Goal: Task Accomplishment & Management: Use online tool/utility

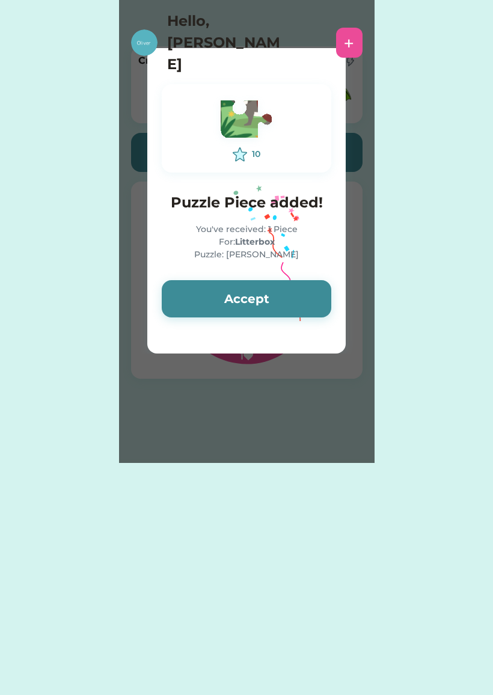
click at [291, 296] on button "Accept" at bounding box center [247, 298] width 170 height 37
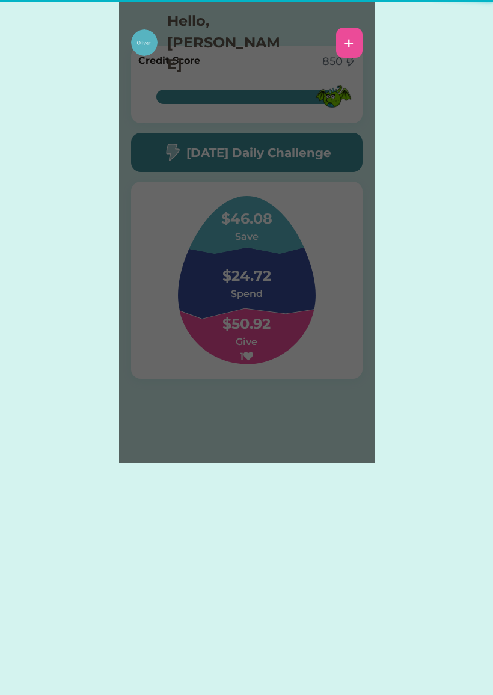
click at [287, 312] on div "Please wait 10 Puzzle Piece added! You've received: 1 Piece For: Litterbox Puzz…" at bounding box center [247, 231] width 256 height 463
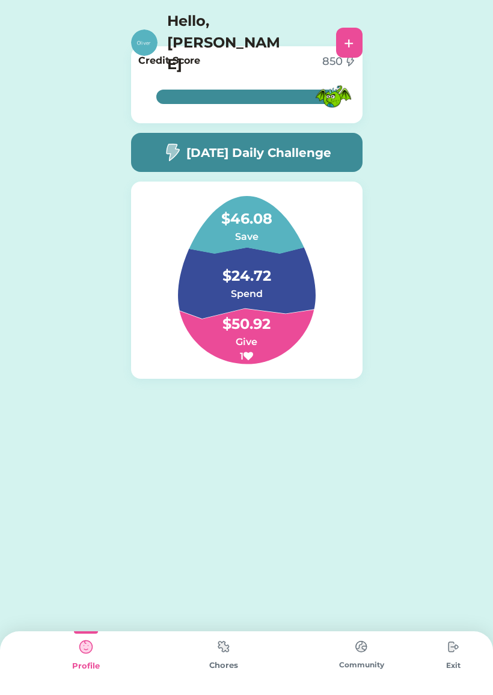
click at [229, 639] on img at bounding box center [224, 646] width 24 height 23
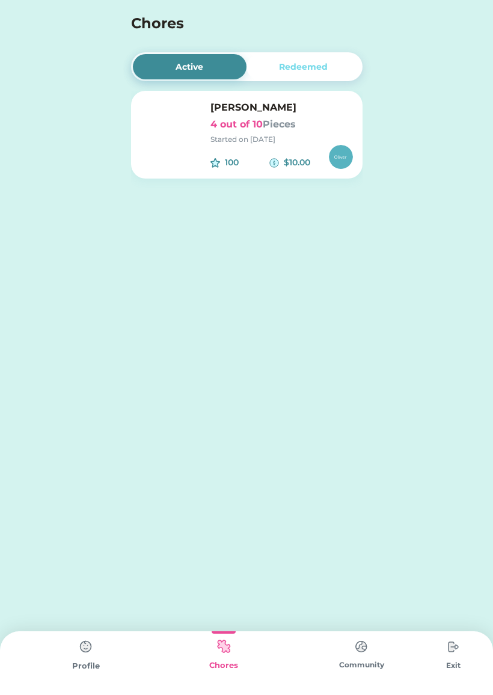
click at [291, 121] on font "Pieces" at bounding box center [279, 123] width 33 height 11
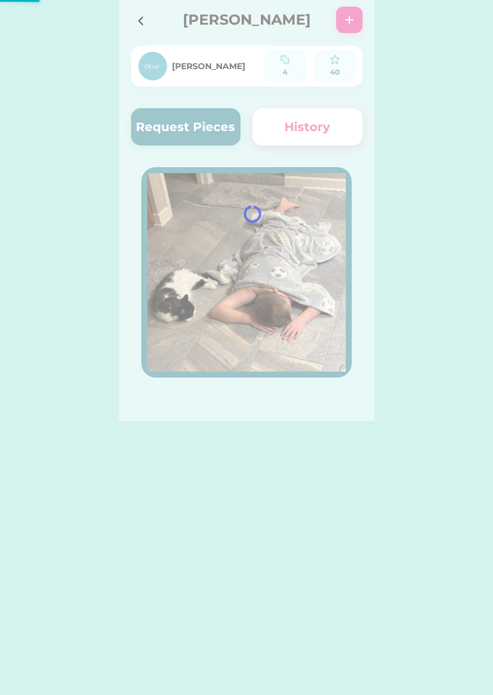
click at [423, 210] on div "Active Redeemed [PERSON_NAME] 4 out of 10 Pieces Started on [DATE] 100 $10.00 […" at bounding box center [246, 210] width 493 height 421
click at [149, 21] on div at bounding box center [144, 20] width 26 height 26
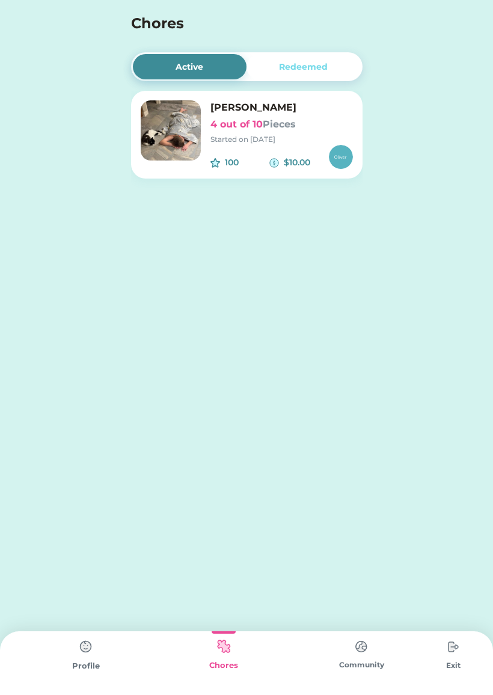
click at [301, 67] on div "Redeemed" at bounding box center [303, 67] width 49 height 13
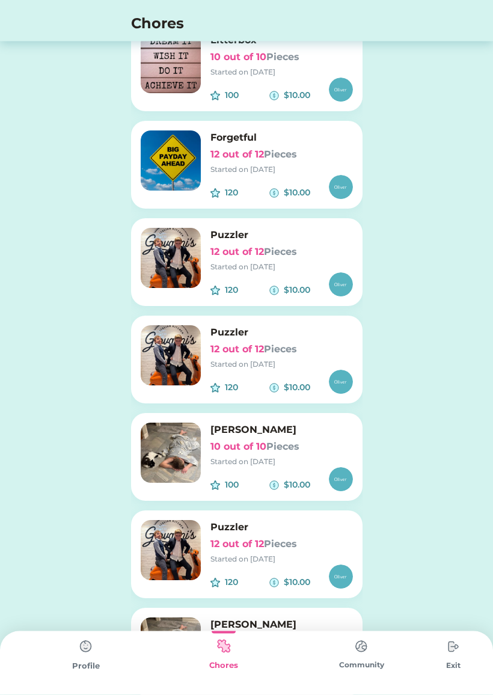
scroll to position [1311, 0]
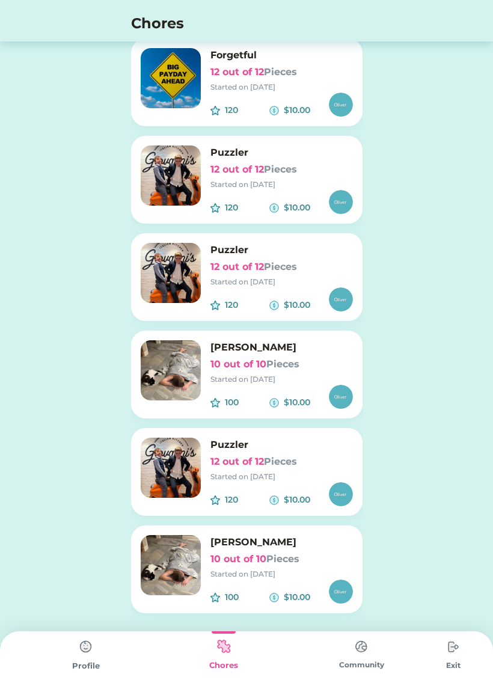
click at [309, 463] on h6 "12 out of 12 Pieces" at bounding box center [281, 462] width 143 height 14
click at [259, 478] on div "Started on [DATE]" at bounding box center [281, 476] width 143 height 11
click at [274, 465] on font "Pieces" at bounding box center [280, 461] width 33 height 11
click at [97, 648] on img at bounding box center [86, 647] width 24 height 24
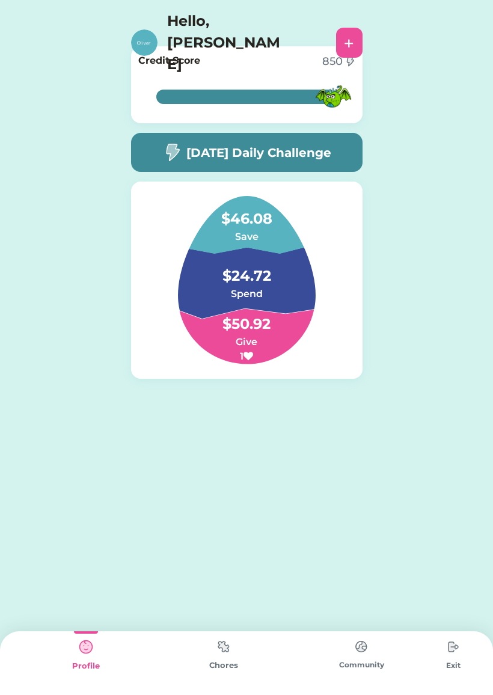
click at [234, 652] on img at bounding box center [224, 646] width 24 height 23
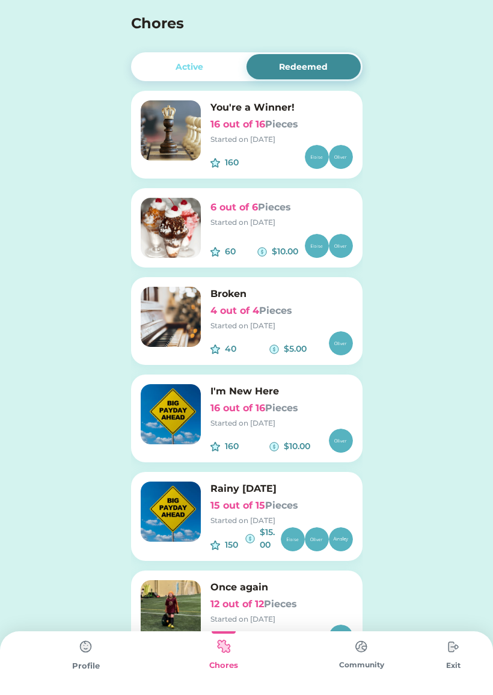
click at [212, 61] on div "Active" at bounding box center [190, 66] width 114 height 25
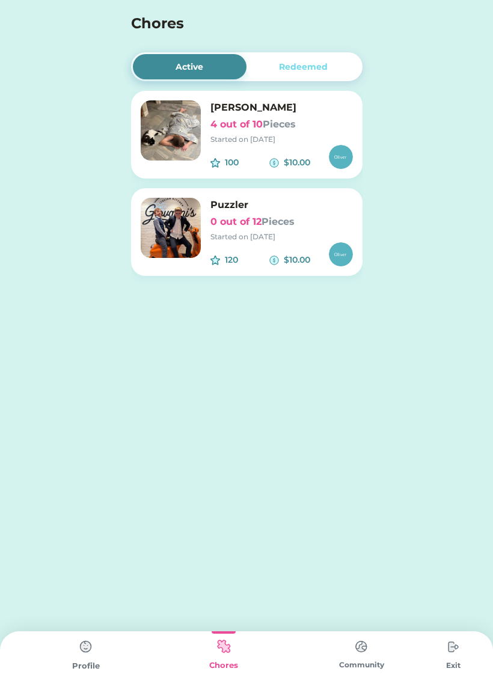
click at [299, 136] on div "Started on [DATE]" at bounding box center [281, 139] width 143 height 11
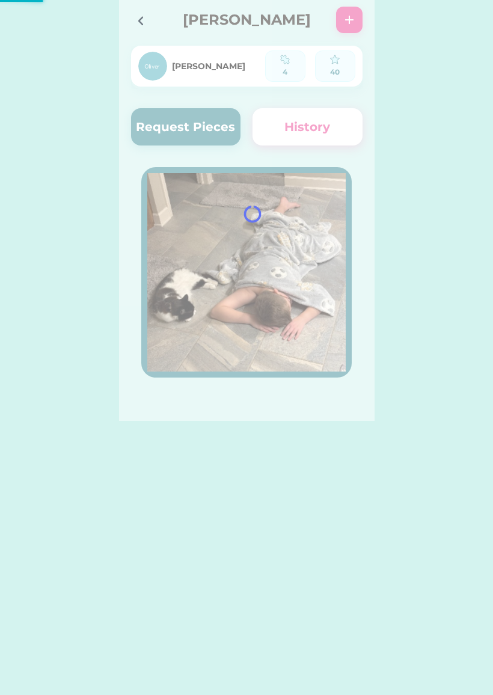
click at [146, 21] on icon at bounding box center [140, 21] width 14 height 14
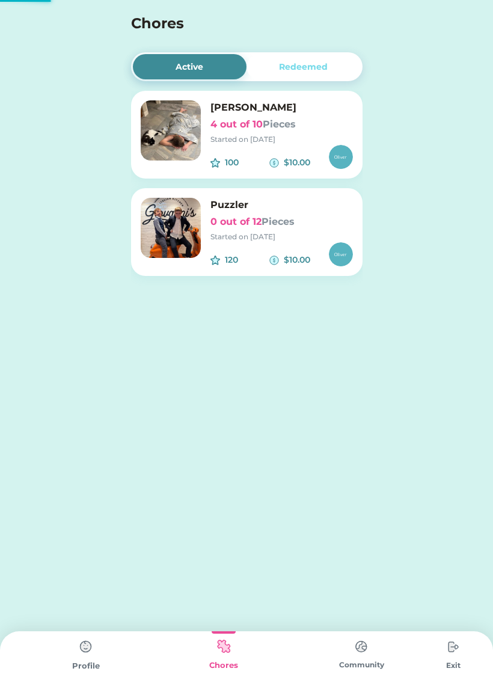
click at [241, 245] on div "120 $10.00" at bounding box center [281, 254] width 143 height 24
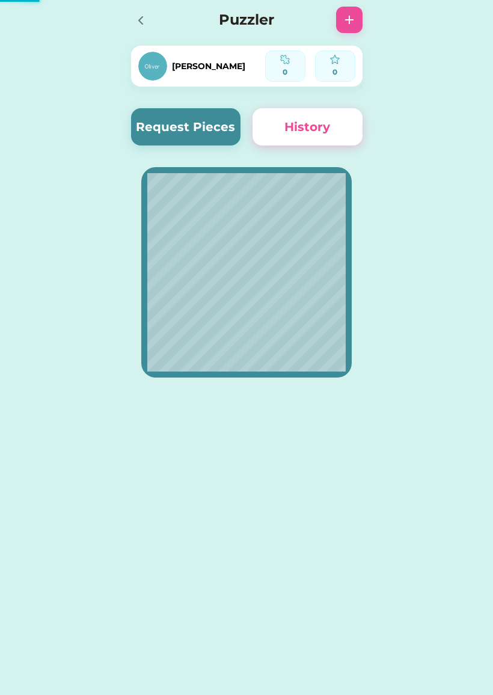
click at [203, 124] on button "Request Pieces" at bounding box center [186, 126] width 110 height 37
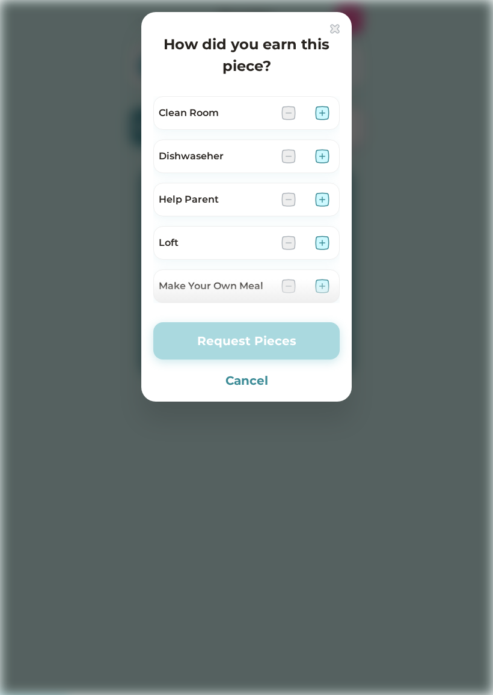
click at [317, 117] on img at bounding box center [322, 113] width 14 height 14
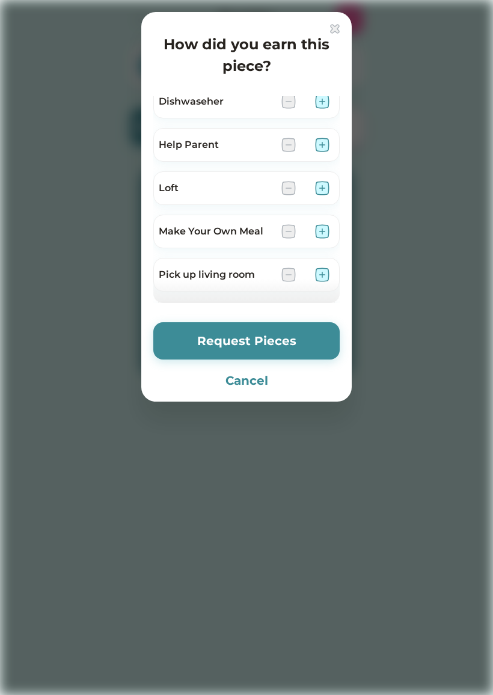
scroll to position [54, 0]
click at [324, 191] on img at bounding box center [322, 189] width 14 height 14
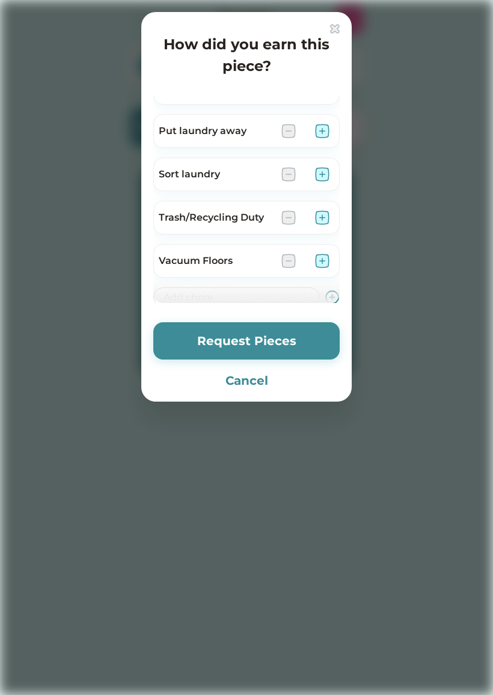
scroll to position [242, 0]
click at [324, 223] on img at bounding box center [322, 217] width 14 height 14
click at [286, 344] on button "Request Pieces" at bounding box center [246, 340] width 186 height 37
